Goal: Transaction & Acquisition: Purchase product/service

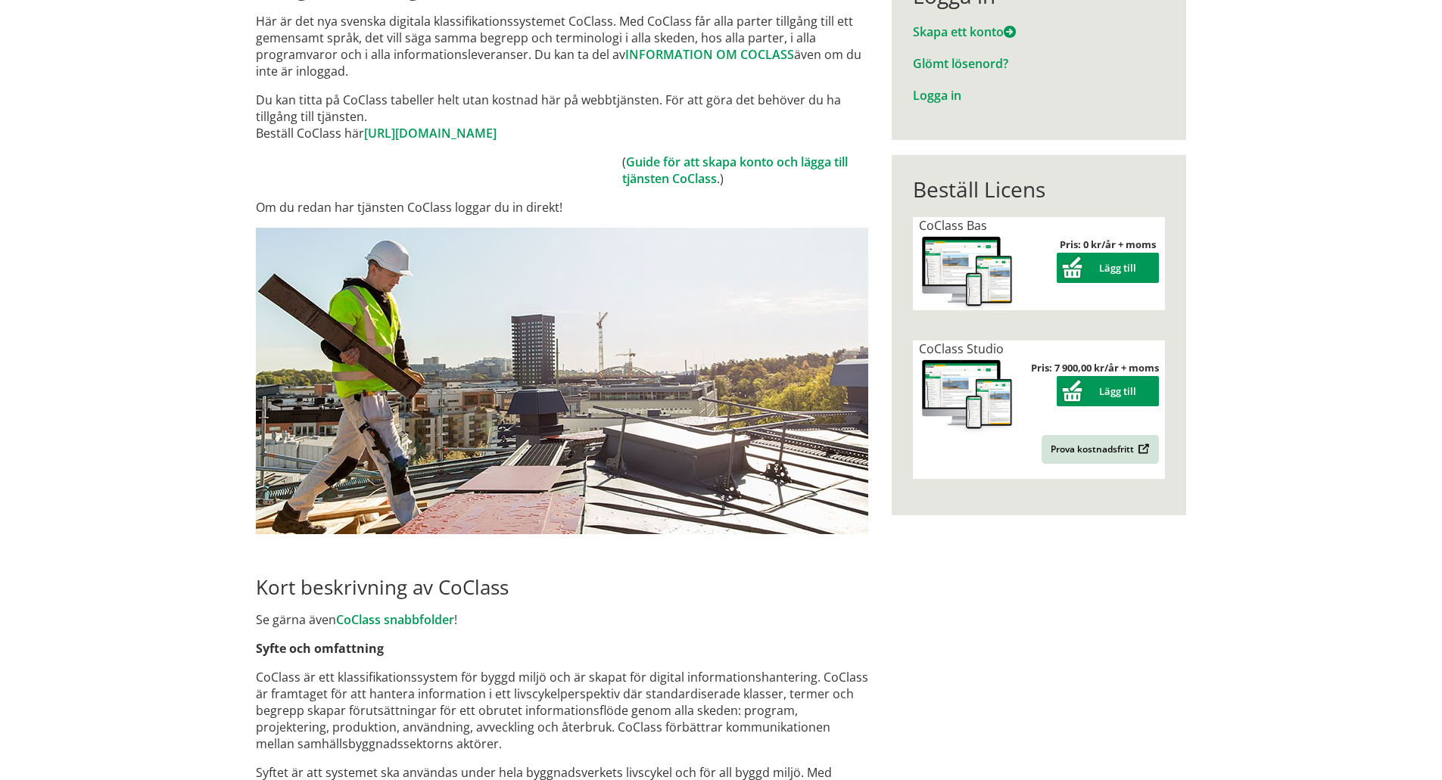
scroll to position [227, 0]
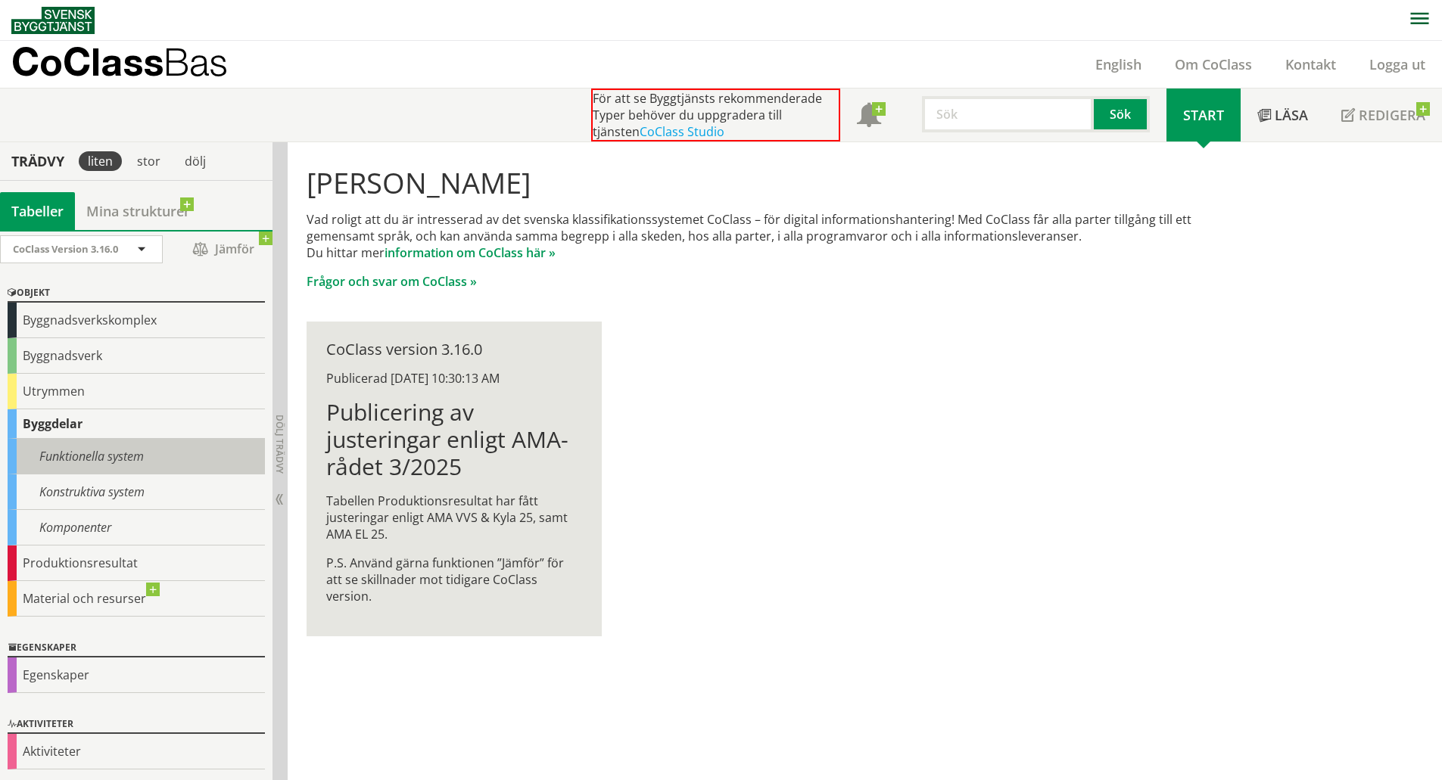
scroll to position [5, 0]
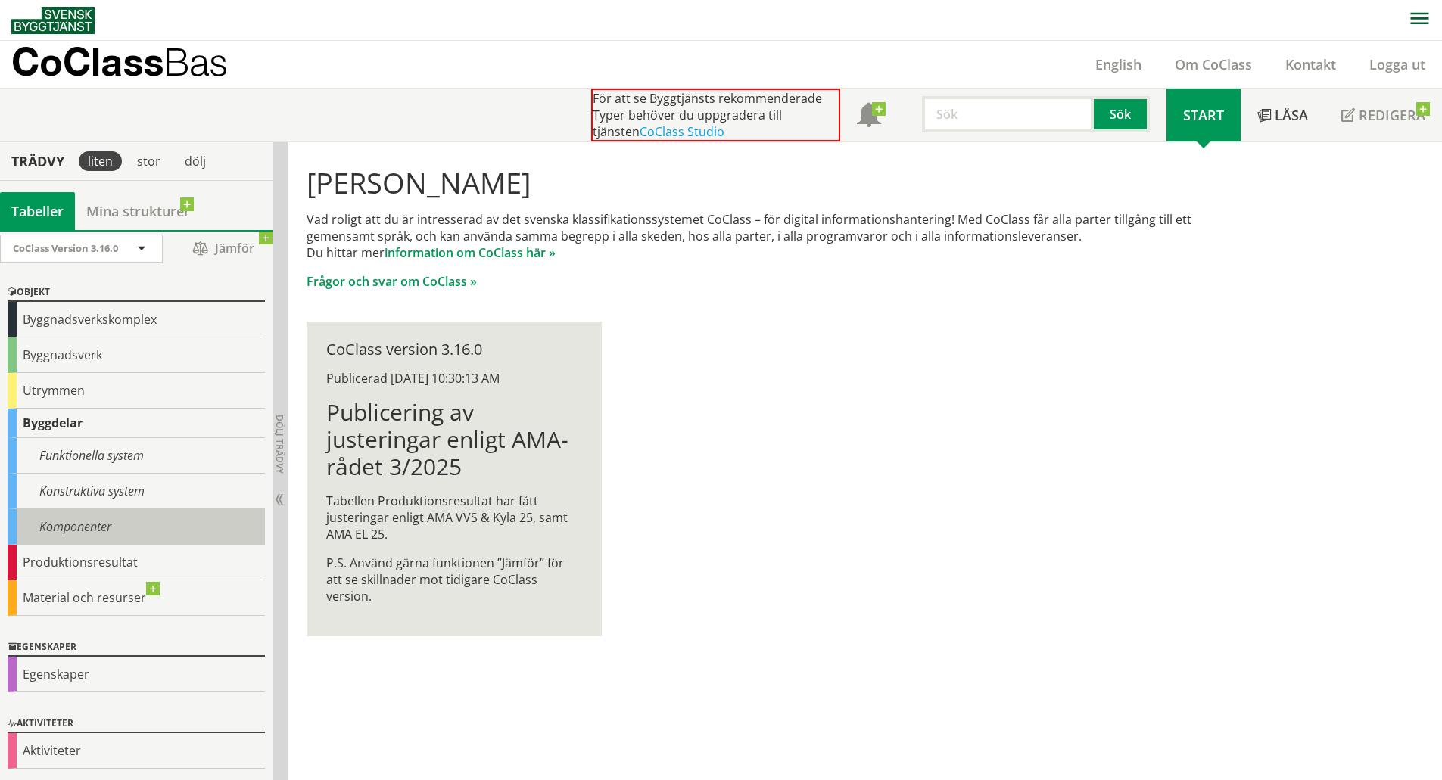
click at [87, 534] on div "Komponenter" at bounding box center [136, 527] width 257 height 36
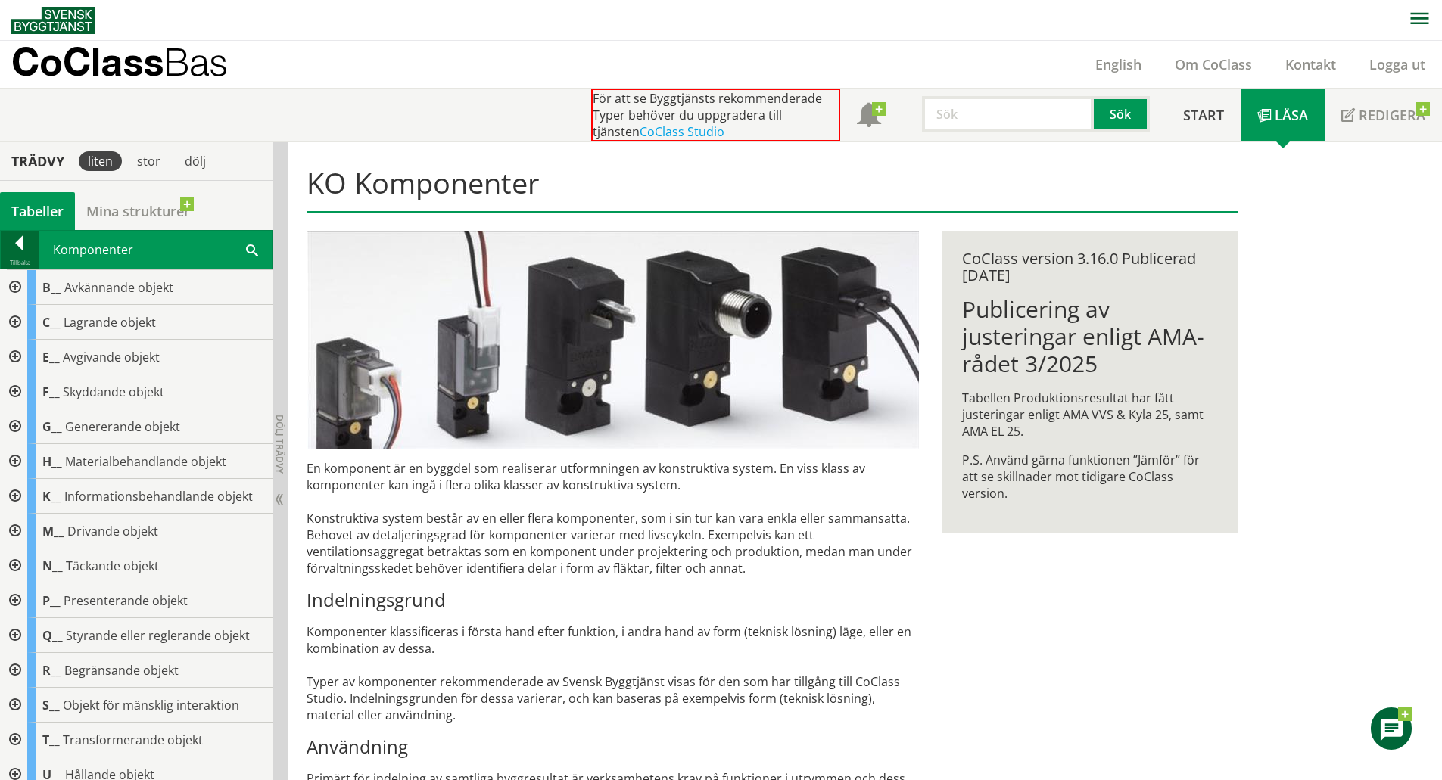
click at [23, 248] on div at bounding box center [20, 245] width 38 height 21
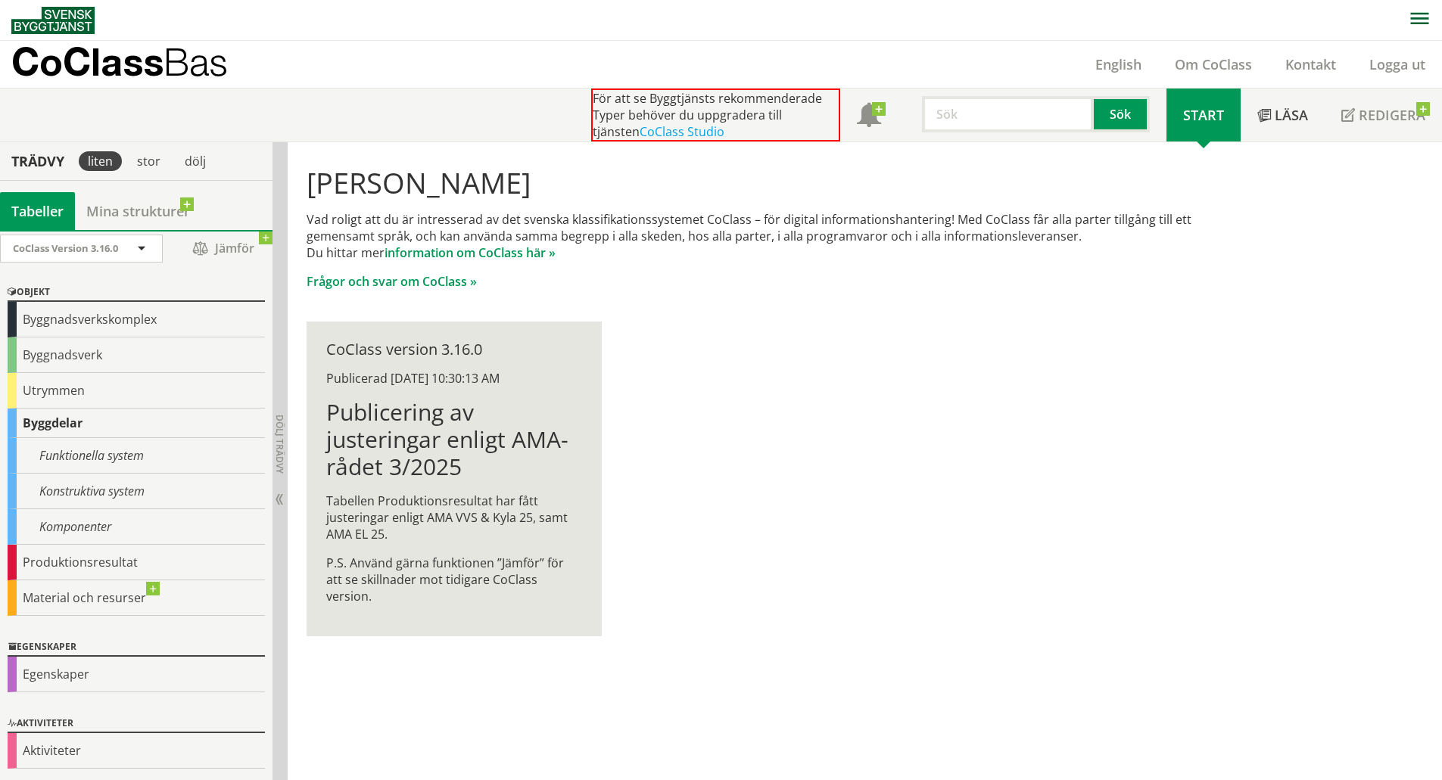
click at [980, 114] on input "text" at bounding box center [1008, 114] width 172 height 36
click at [1008, 150] on div "shuntgrupp" at bounding box center [1005, 145] width 158 height 23
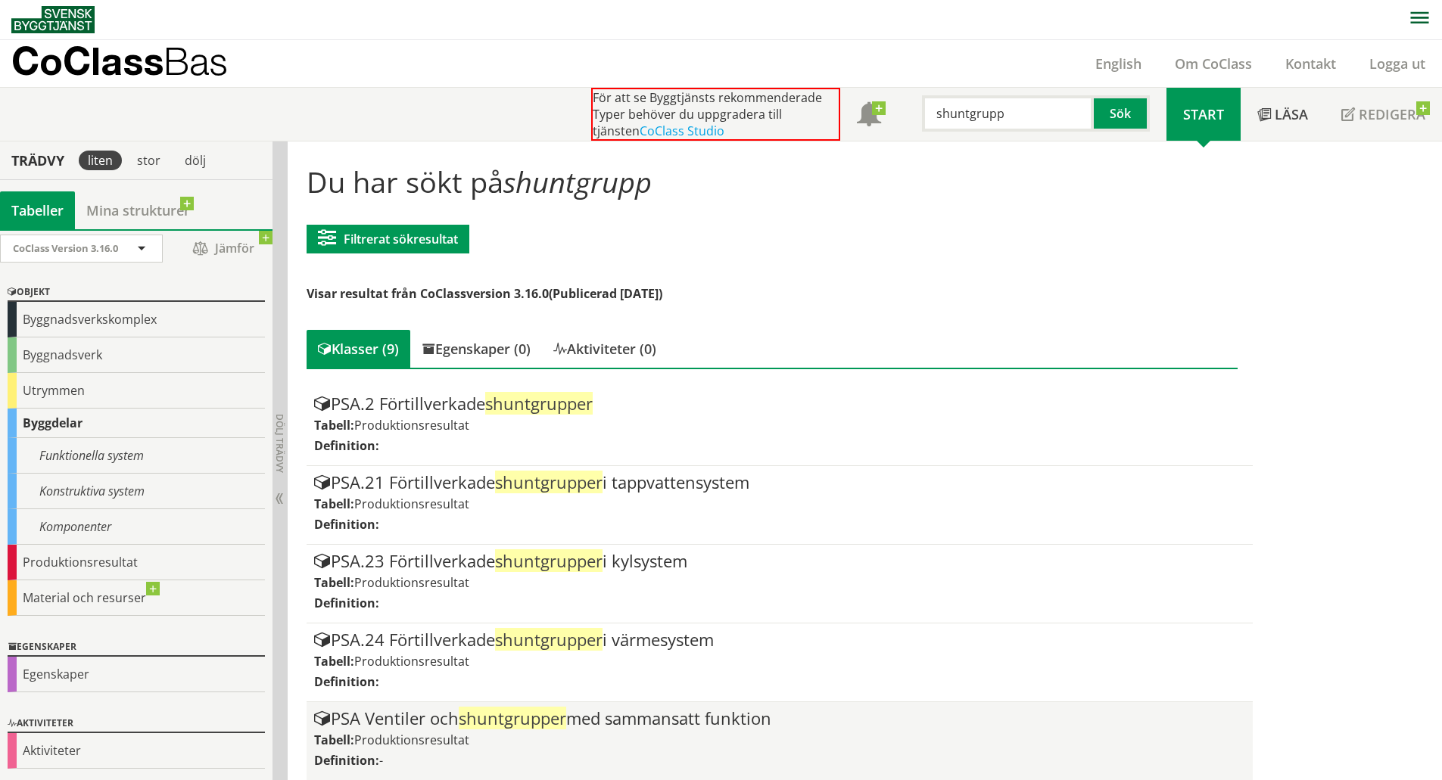
type input "shuntgrupp"
click at [547, 718] on span "shuntgrupper" at bounding box center [512, 718] width 107 height 23
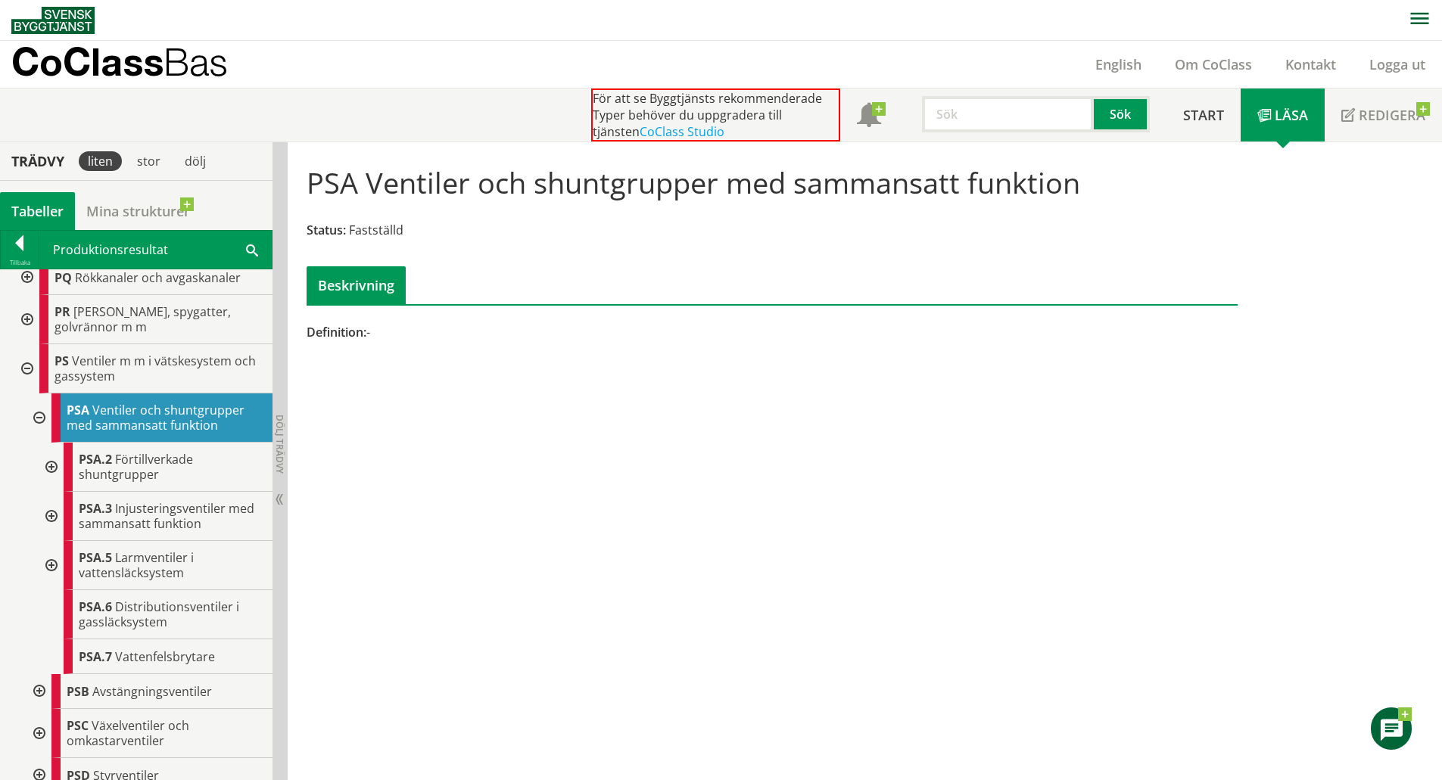
scroll to position [1363, 0]
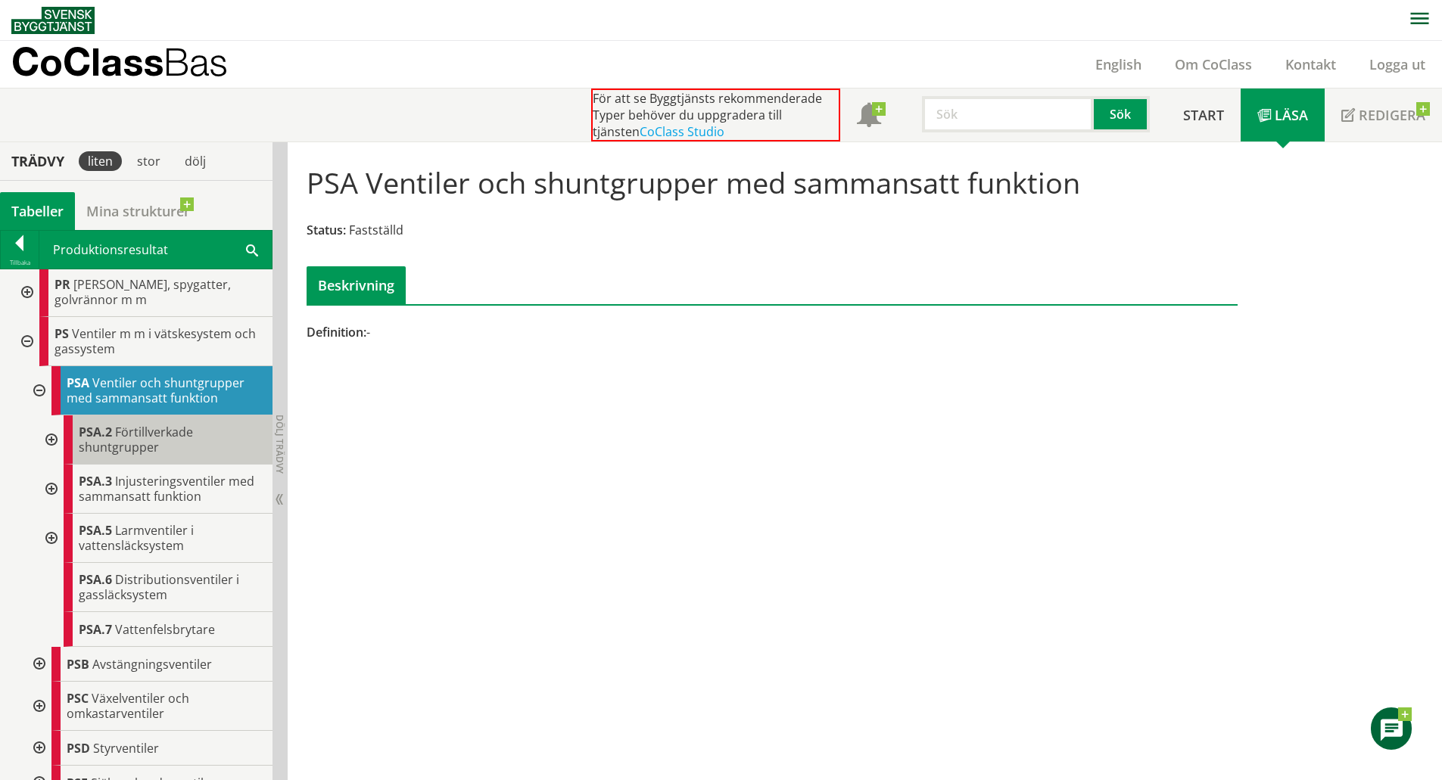
click at [167, 447] on span "Förtillverkade shuntgrupper" at bounding box center [136, 440] width 114 height 32
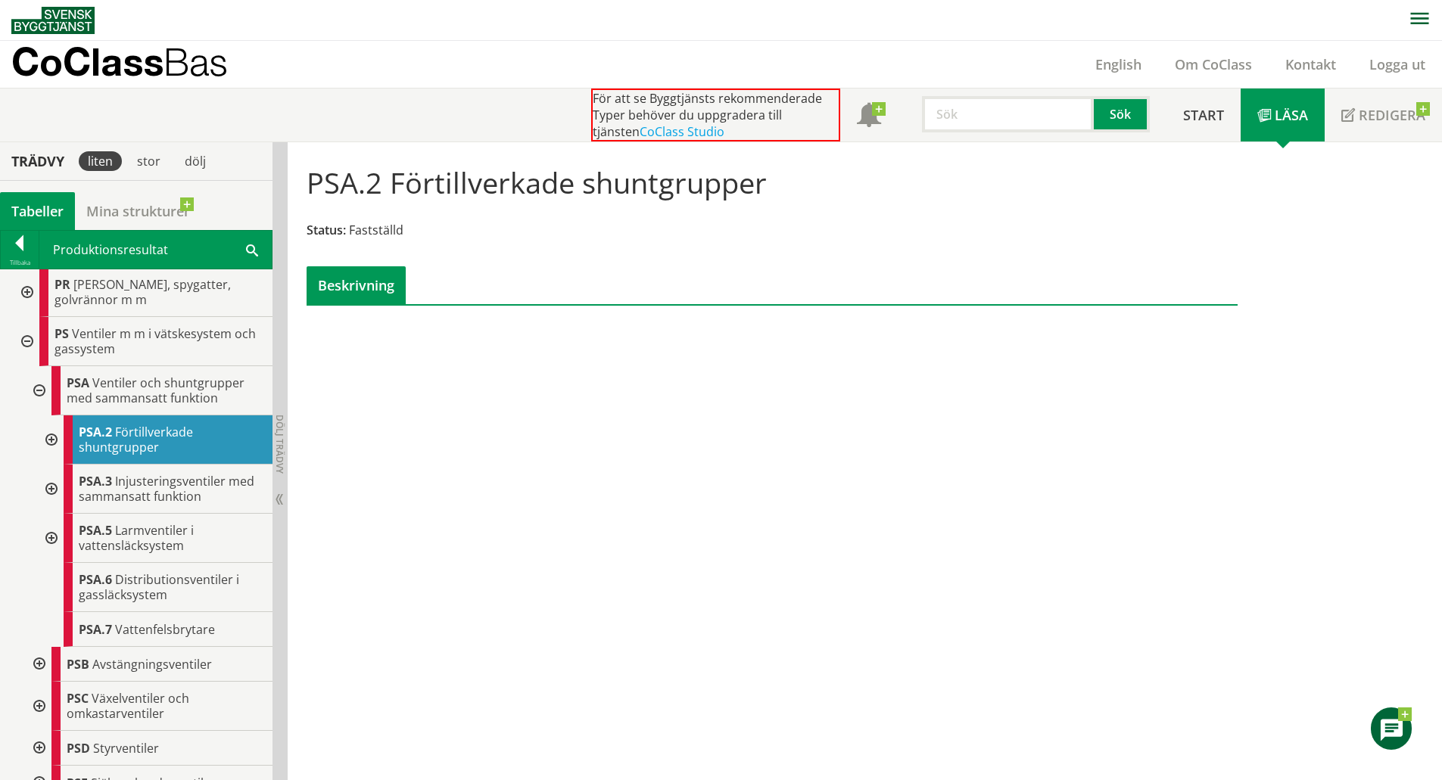
click at [49, 453] on div at bounding box center [49, 440] width 27 height 49
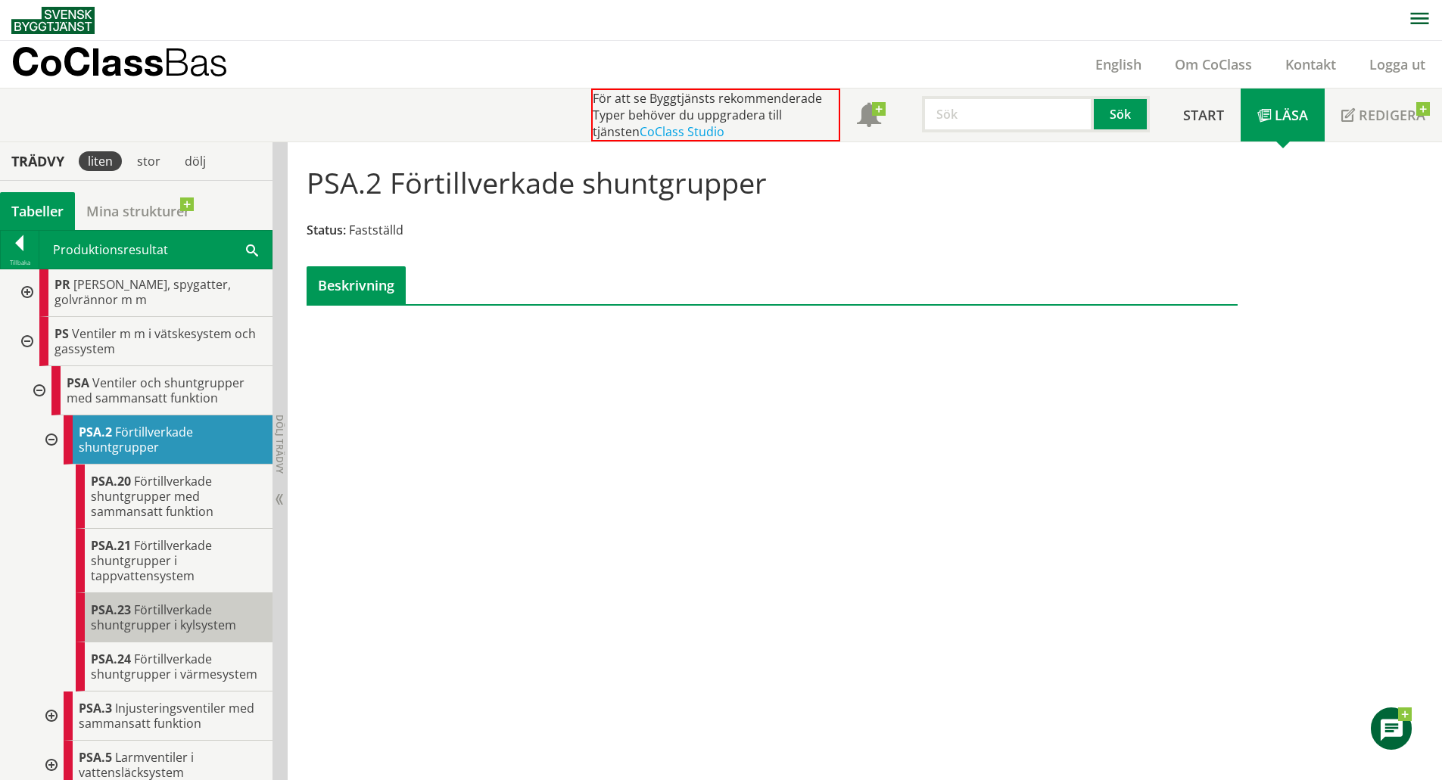
click at [193, 634] on span "Förtillverkade shuntgrupper i kylsystem" at bounding box center [163, 618] width 145 height 32
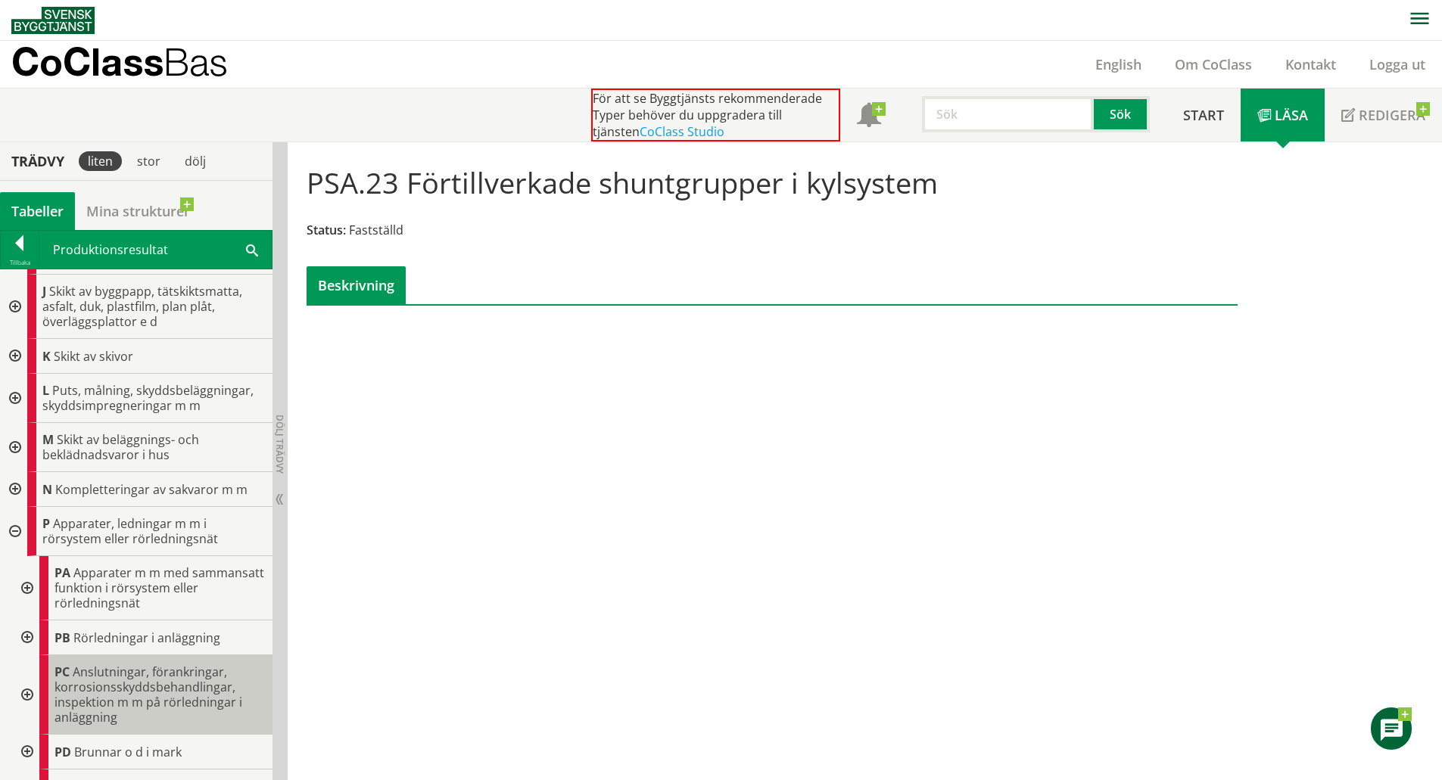
scroll to position [227, 0]
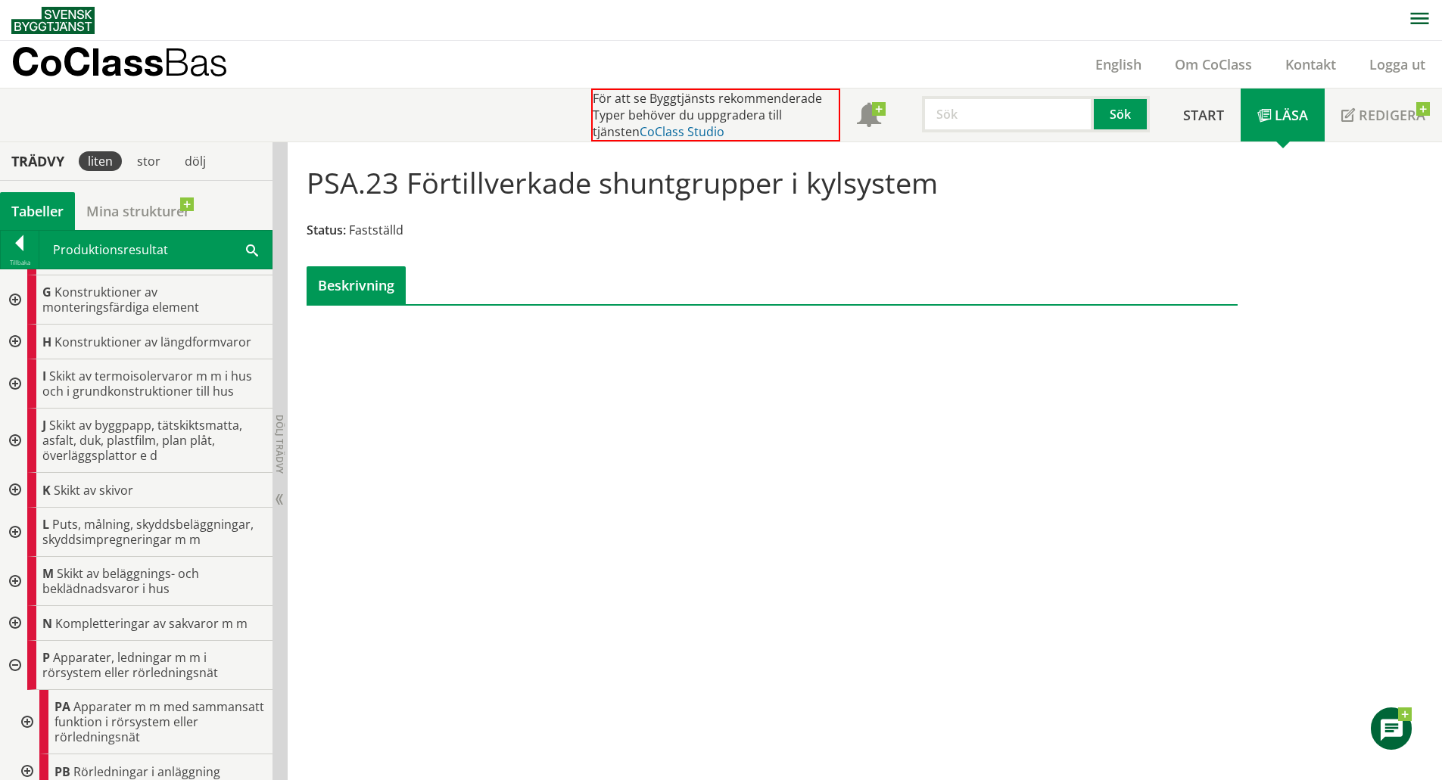
click at [650, 132] on link "CoClass Studio" at bounding box center [682, 131] width 85 height 17
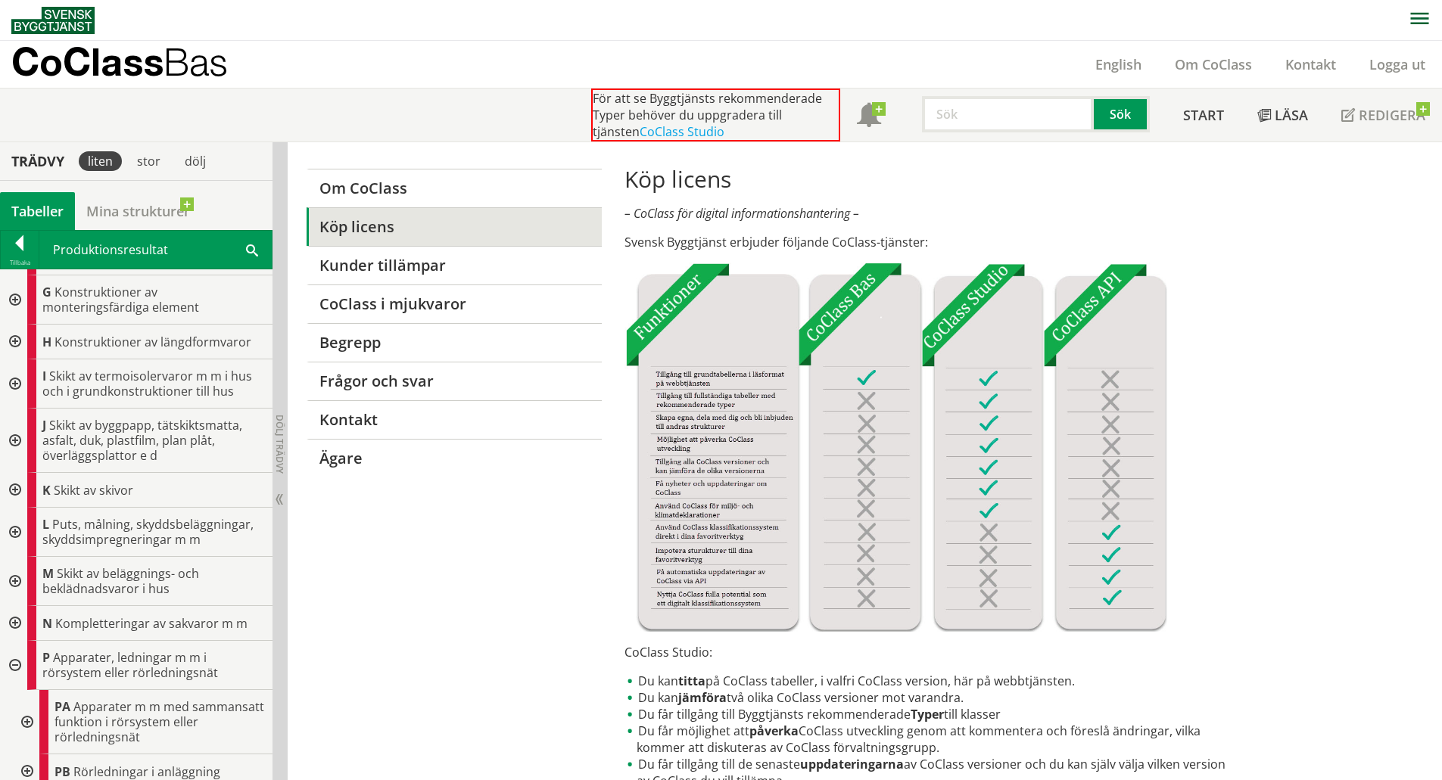
click at [393, 225] on link "Köp licens" at bounding box center [454, 226] width 294 height 39
click at [967, 307] on img at bounding box center [896, 447] width 543 height 369
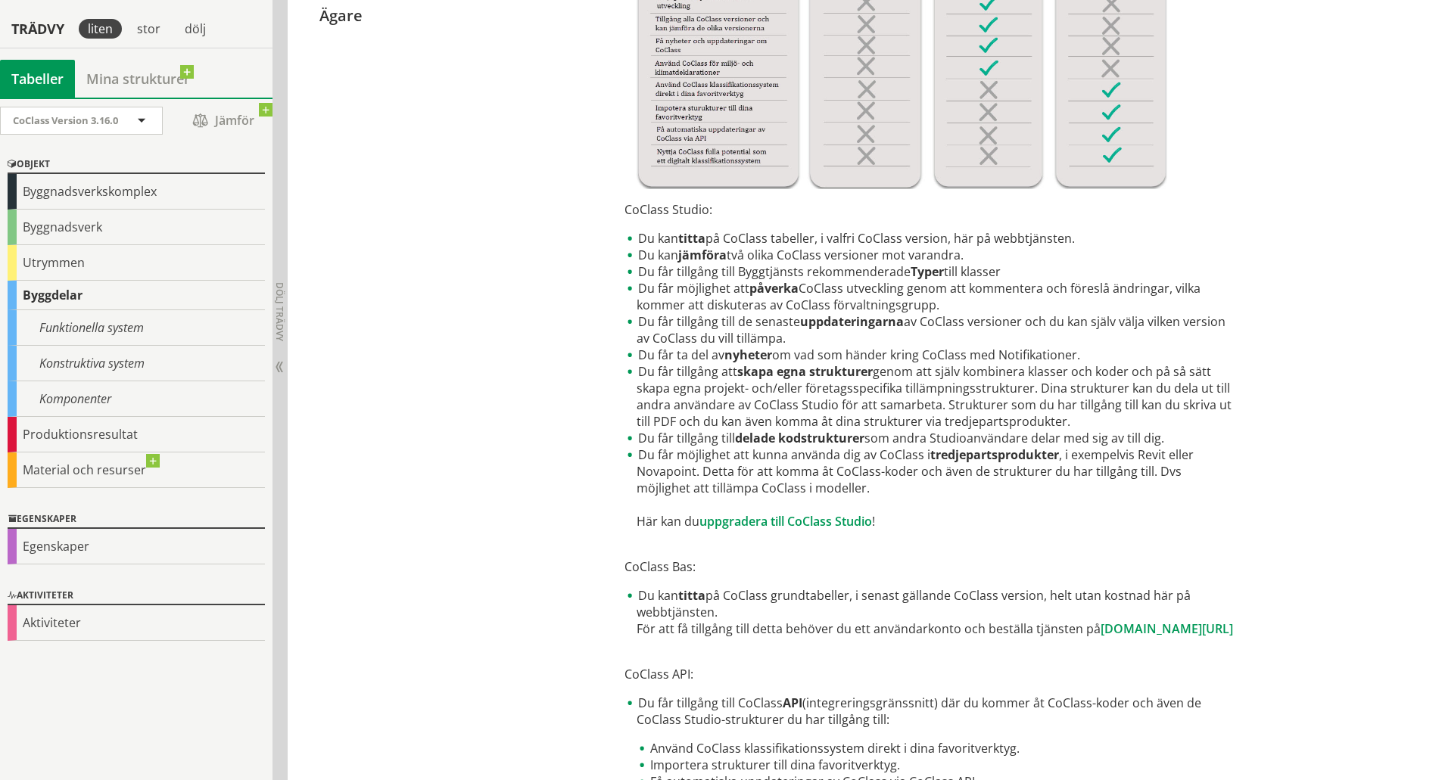
scroll to position [454, 0]
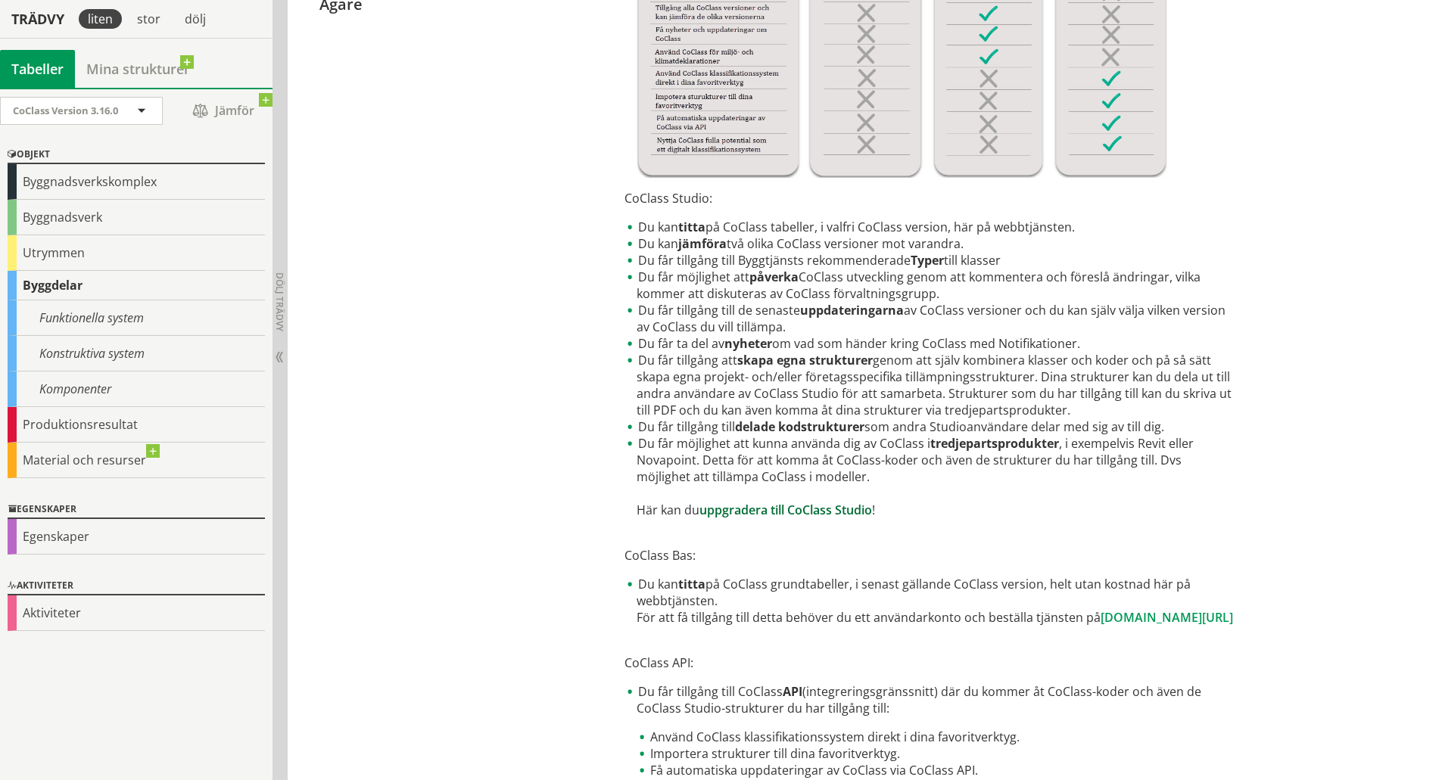
click at [826, 515] on link "uppgradera till CoClass Studio" at bounding box center [785, 510] width 173 height 17
